Goal: Task Accomplishment & Management: Manage account settings

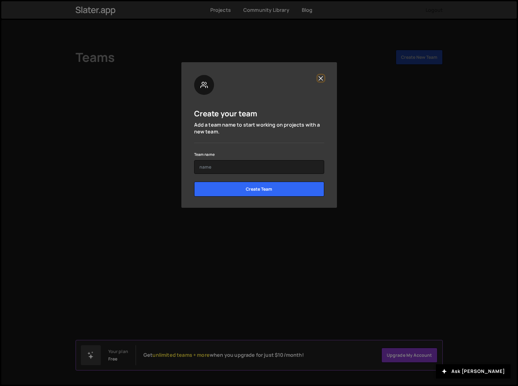
click at [321, 79] on button "Close" at bounding box center [321, 78] width 7 height 7
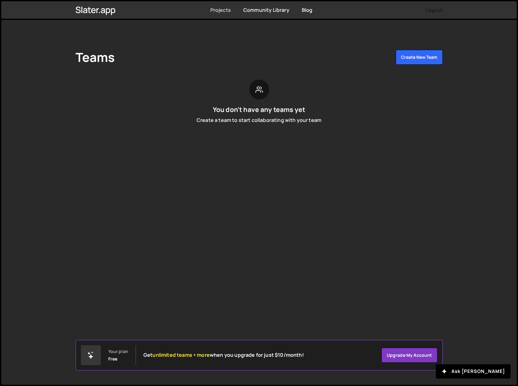
click at [225, 13] on link "Projects" at bounding box center [220, 10] width 21 height 7
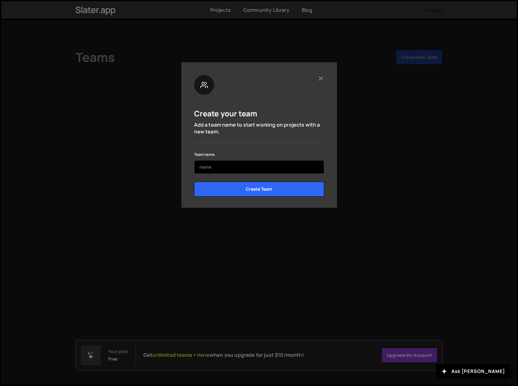
click at [241, 169] on input "text" at bounding box center [259, 167] width 130 height 14
type input "Trakido"
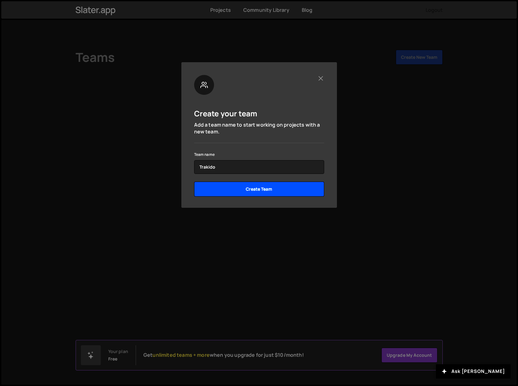
click at [266, 189] on input "Create Team" at bounding box center [259, 189] width 130 height 15
